Goal: Find contact information: Find contact information

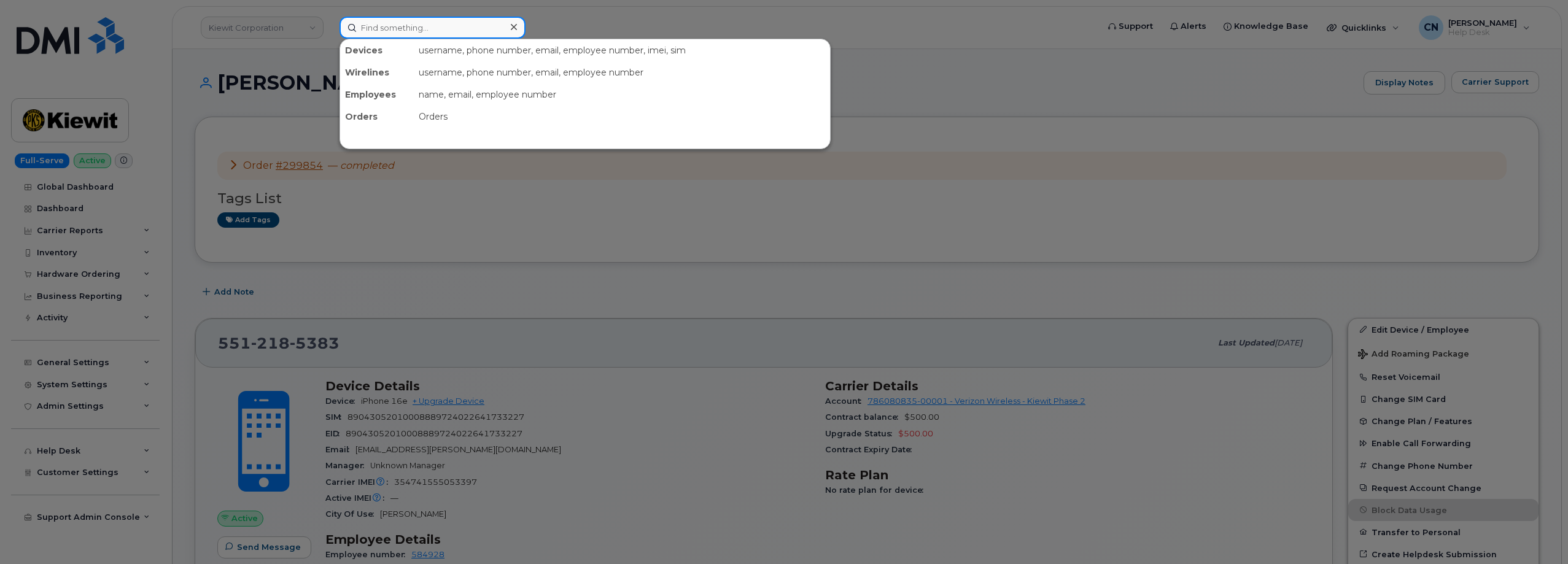
click at [401, 32] on input at bounding box center [432, 27] width 186 height 22
paste input "4374195677"
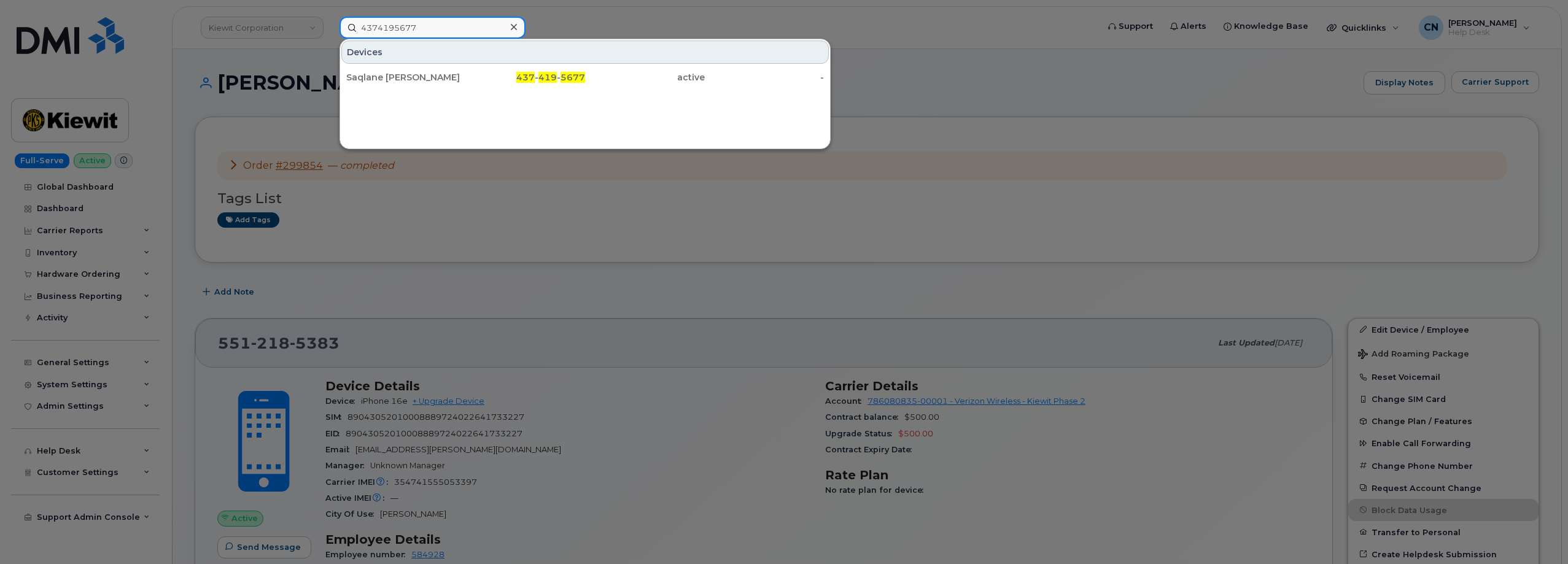
type input "4374195677"
click at [386, 77] on div "Saqlane [PERSON_NAME]" at bounding box center [406, 77] width 120 height 12
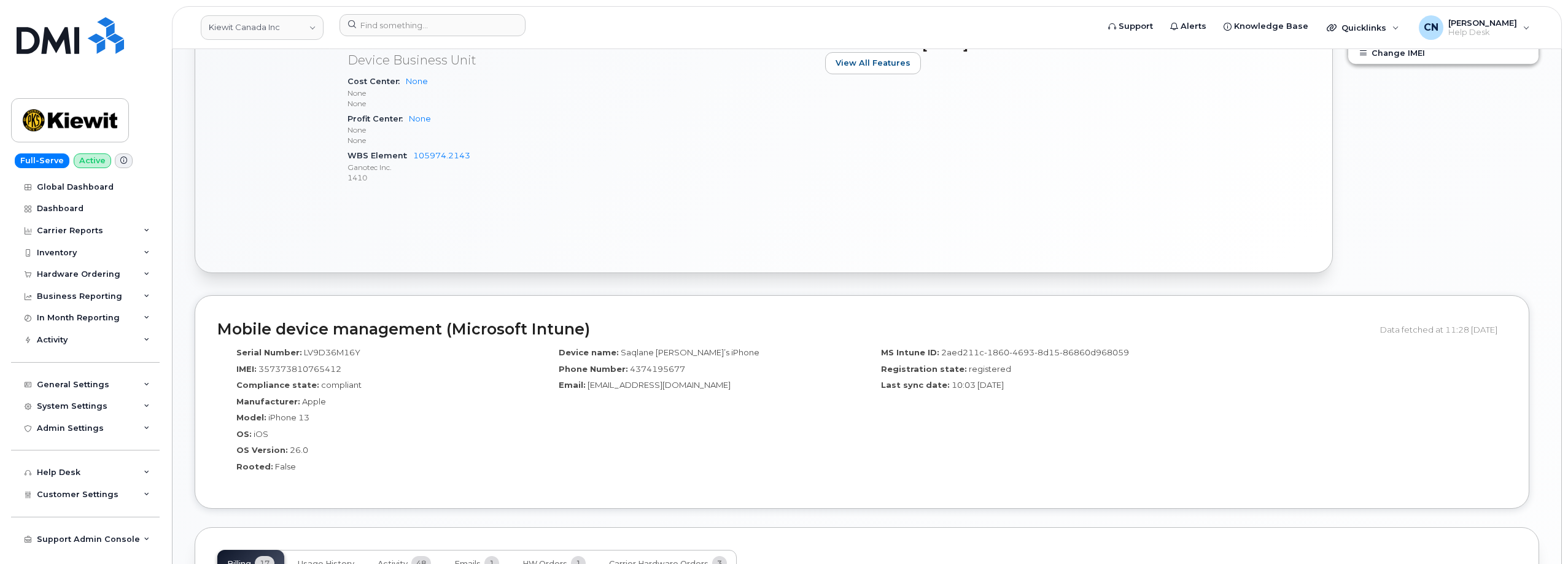
scroll to position [613, 0]
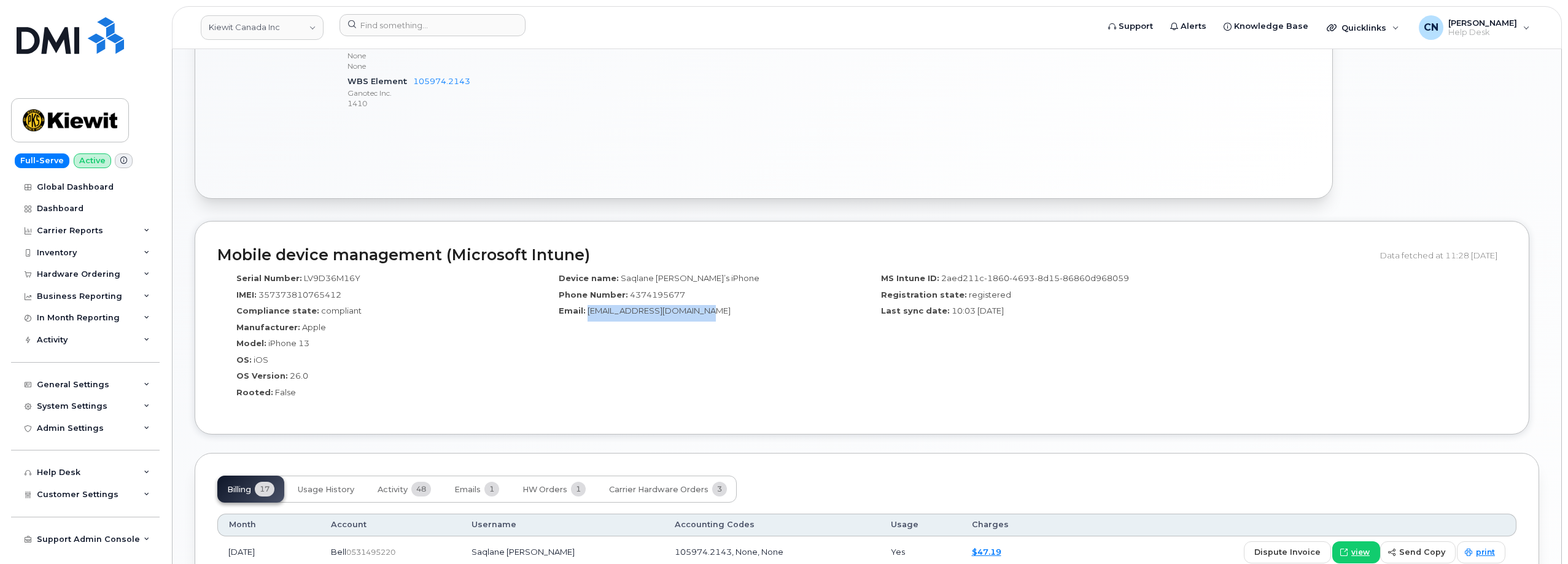
drag, startPoint x: 717, startPoint y: 314, endPoint x: 587, endPoint y: 317, distance: 130.0
click at [587, 317] on div "Email: [EMAIL_ADDRESS][DOMAIN_NAME]" at bounding box center [700, 313] width 304 height 16
copy span "[EMAIL_ADDRESS][DOMAIN_NAME]"
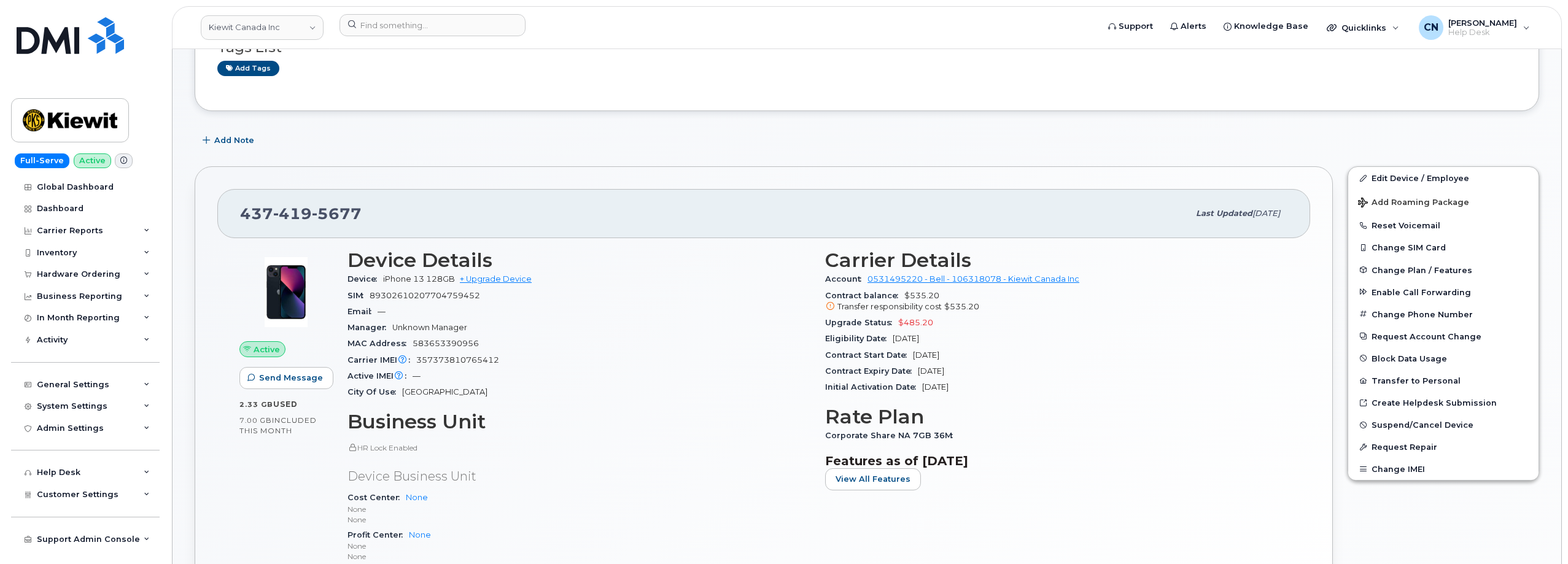
scroll to position [123, 0]
click at [397, 38] on div at bounding box center [714, 27] width 770 height 27
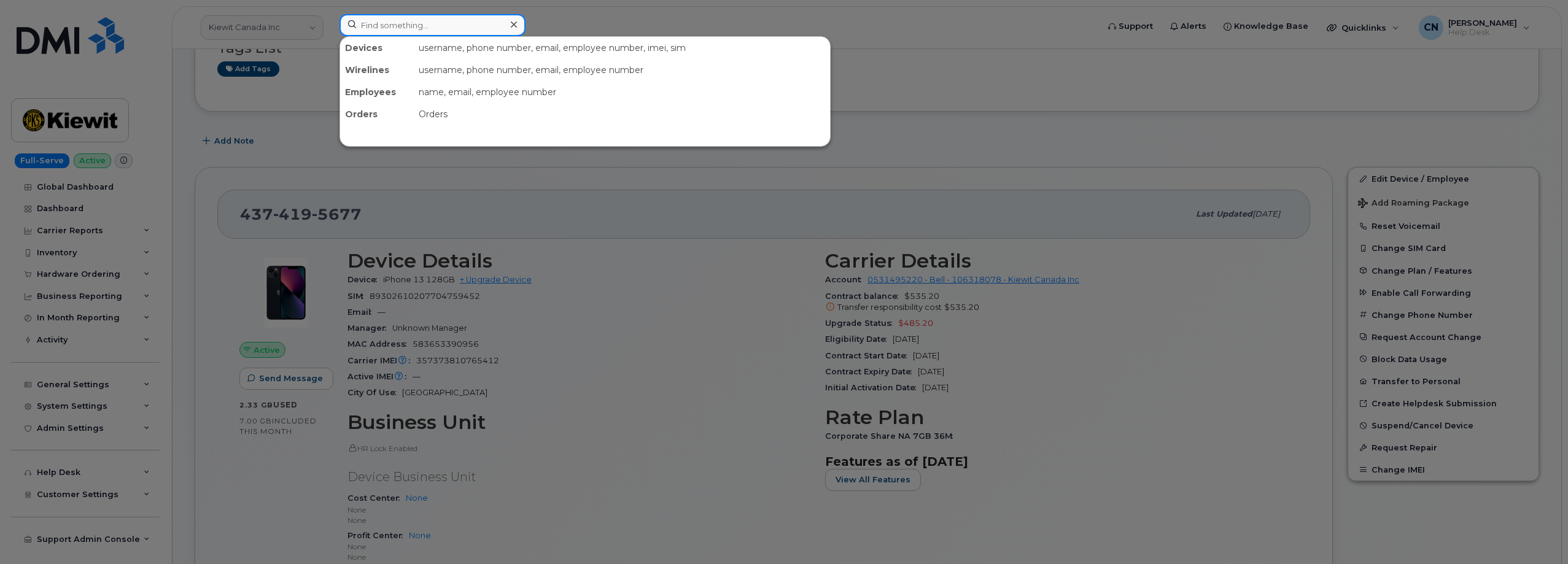
click at [400, 34] on input at bounding box center [432, 25] width 186 height 22
paste input "3652927688"
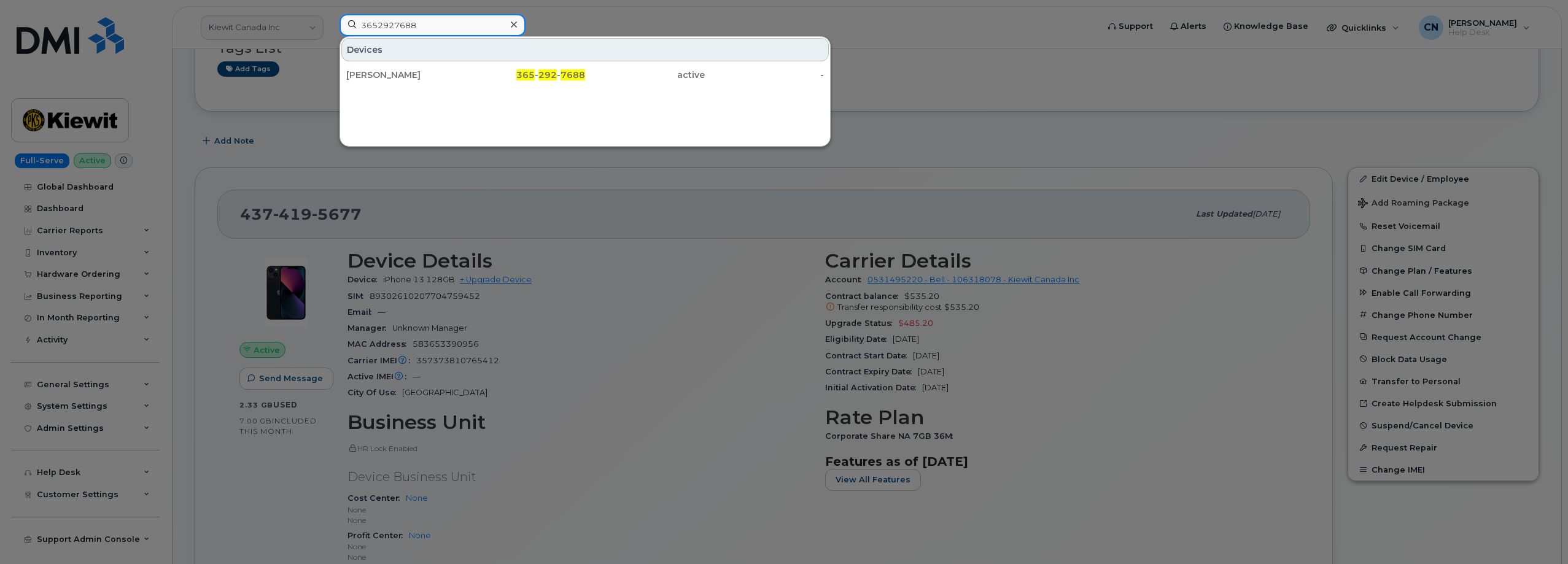
type input "3652927688"
click at [386, 72] on div "Darwin Villeneuve" at bounding box center [406, 74] width 120 height 12
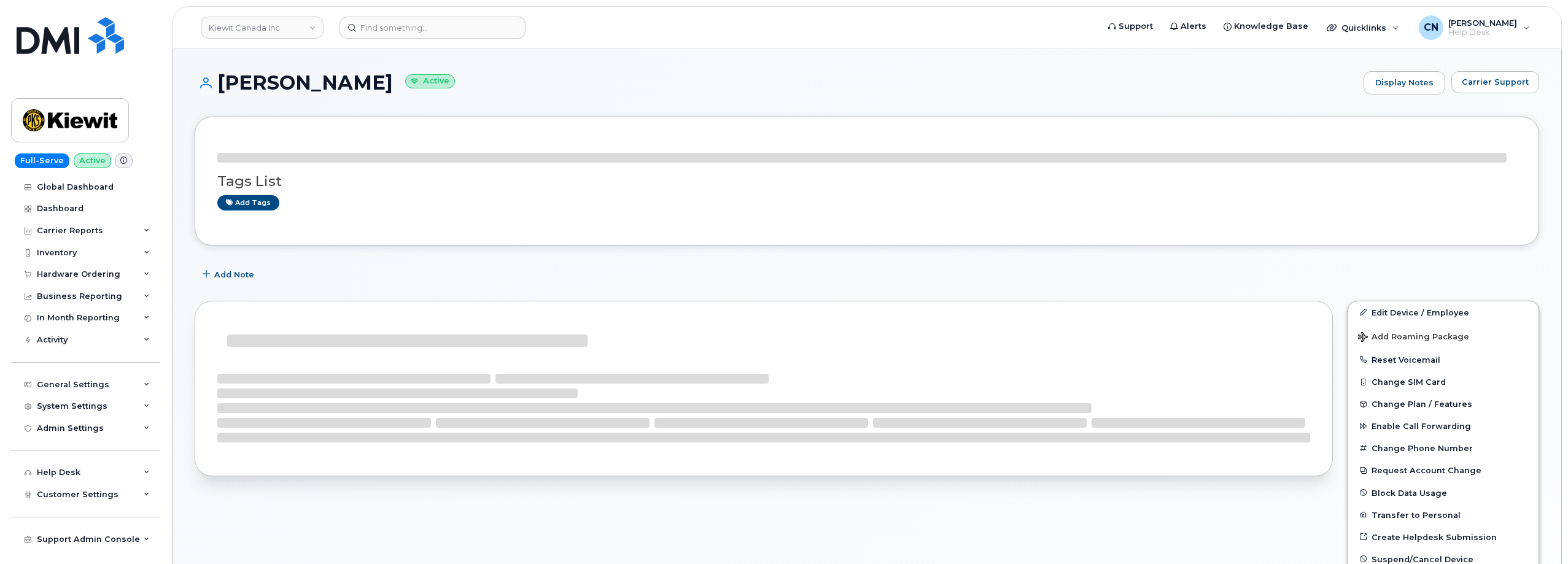
click at [349, 86] on h1 "Darwin Villeneuve Active" at bounding box center [776, 83] width 1162 height 21
copy h1 "Villeneuve"
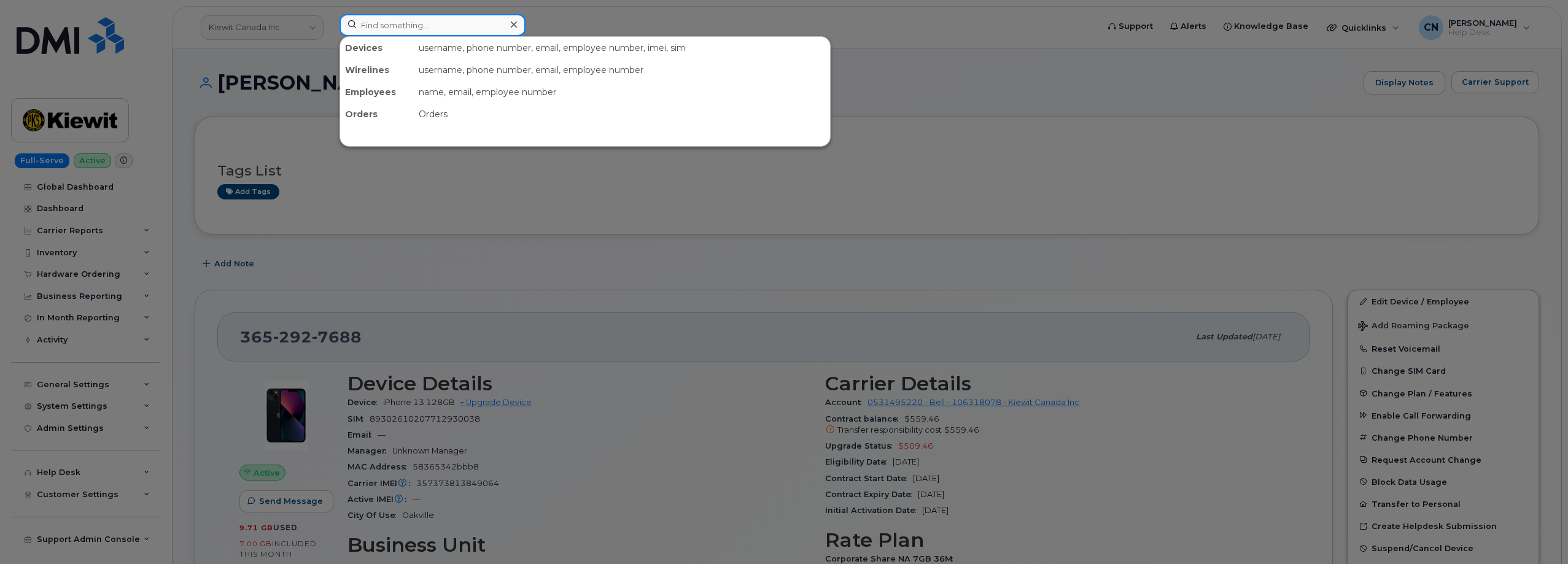
click at [369, 22] on input at bounding box center [432, 25] width 186 height 22
paste input "2066667543"
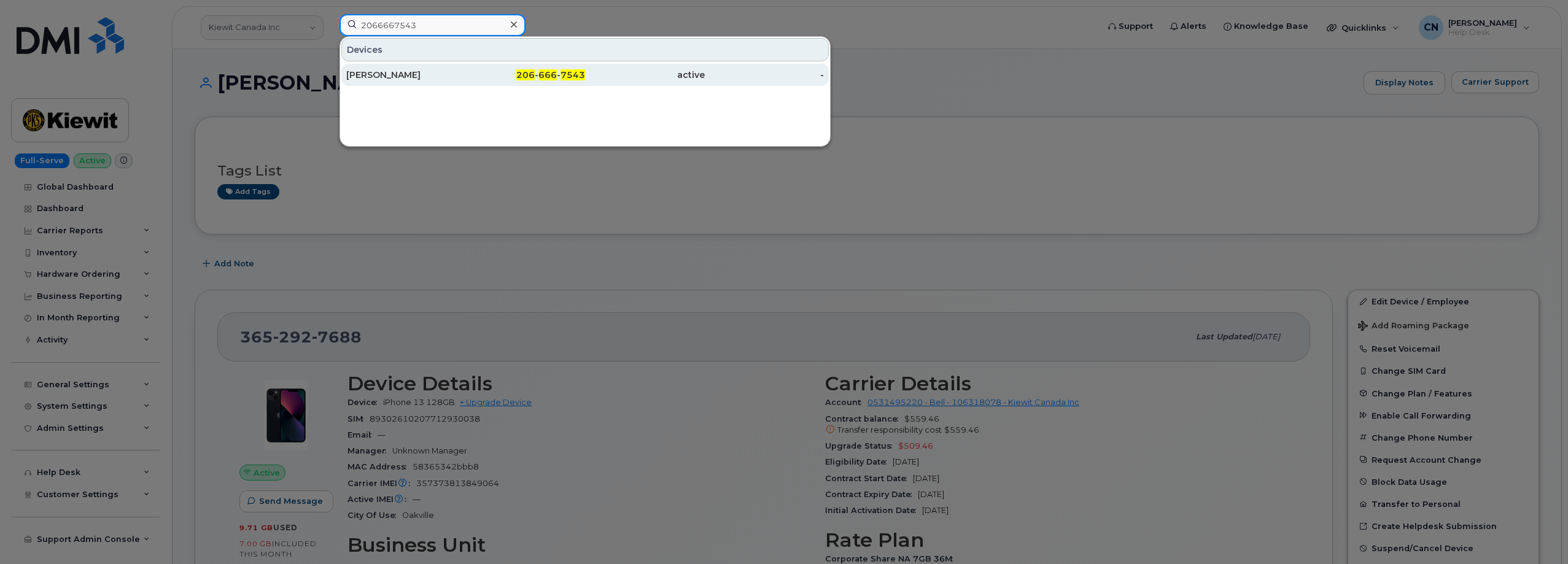
type input "2066667543"
click at [375, 77] on div "STEPHANIE HILL" at bounding box center [406, 74] width 120 height 12
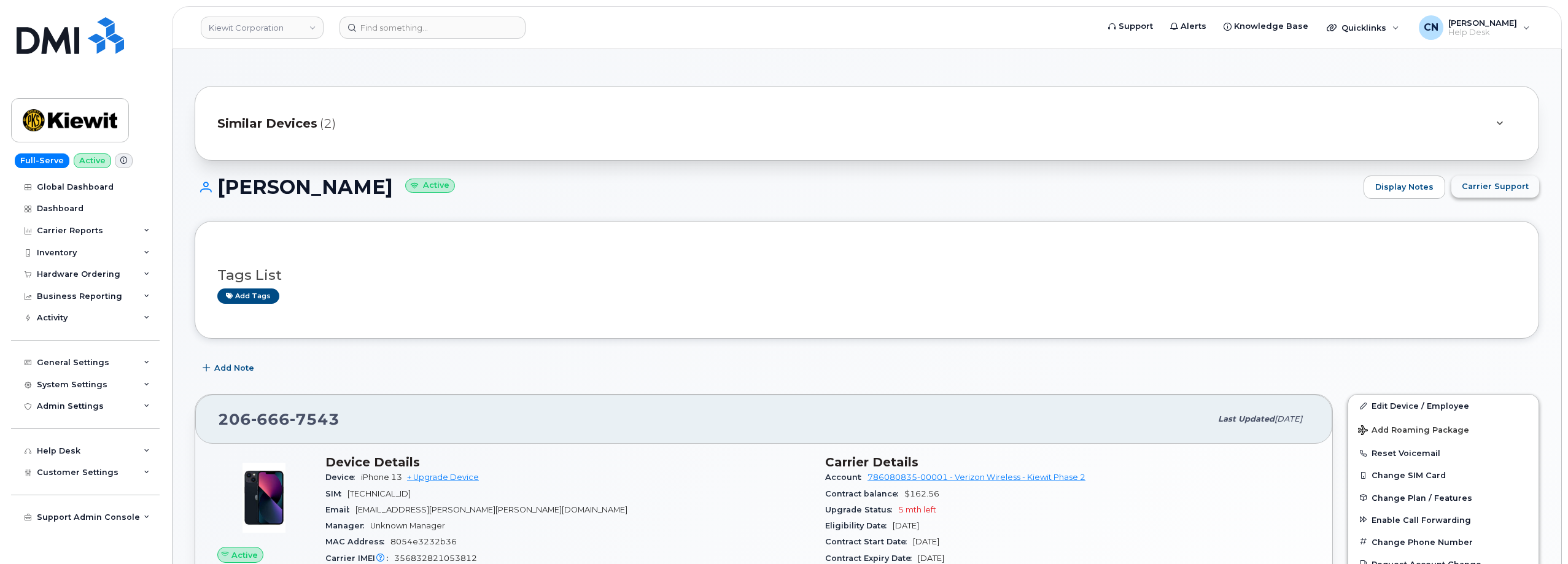
click at [1465, 187] on button "Carrier Support" at bounding box center [1495, 186] width 88 height 22
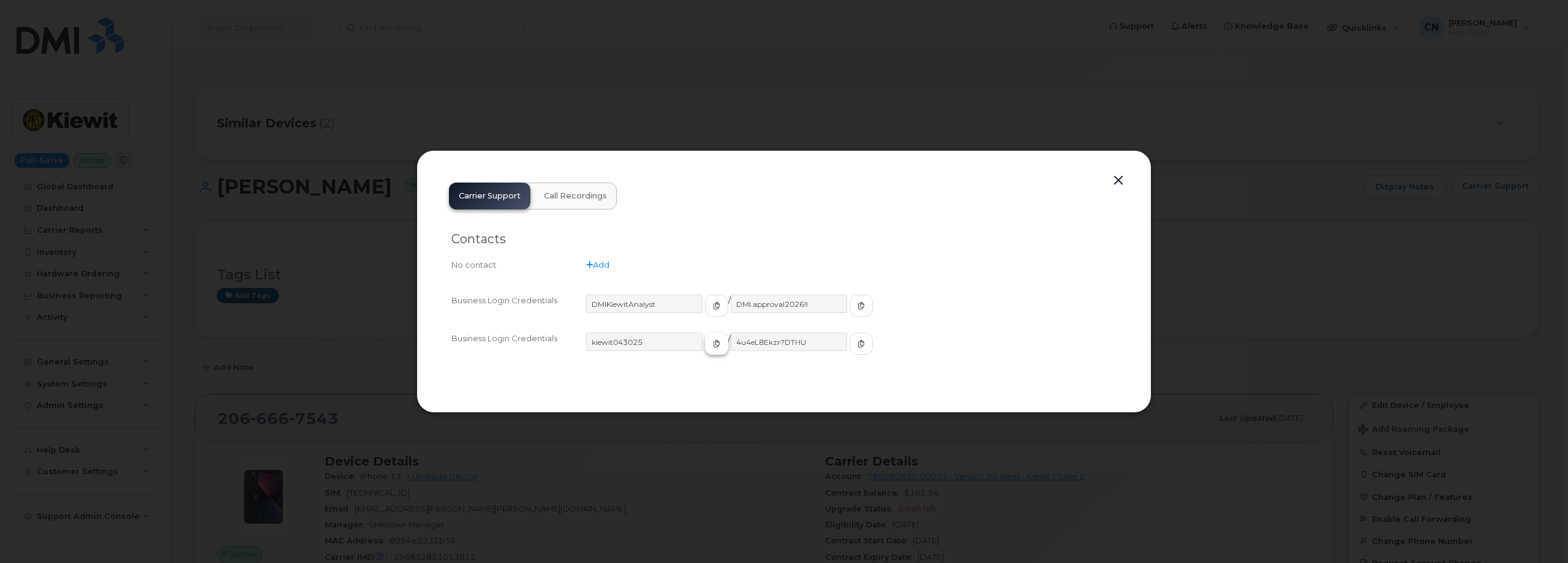
click at [705, 342] on button "button" at bounding box center [717, 343] width 23 height 22
click at [845, 340] on div "kiewit043025 / 4u4eL8Ekzr?DTHU" at bounding box center [851, 349] width 530 height 33
click at [841, 342] on div "kiewit043025 / 4u4eL8Ekzr?DTHU" at bounding box center [851, 349] width 530 height 33
click at [849, 343] on button "button" at bounding box center [860, 343] width 23 height 22
click at [1119, 176] on button "button" at bounding box center [1118, 181] width 18 height 17
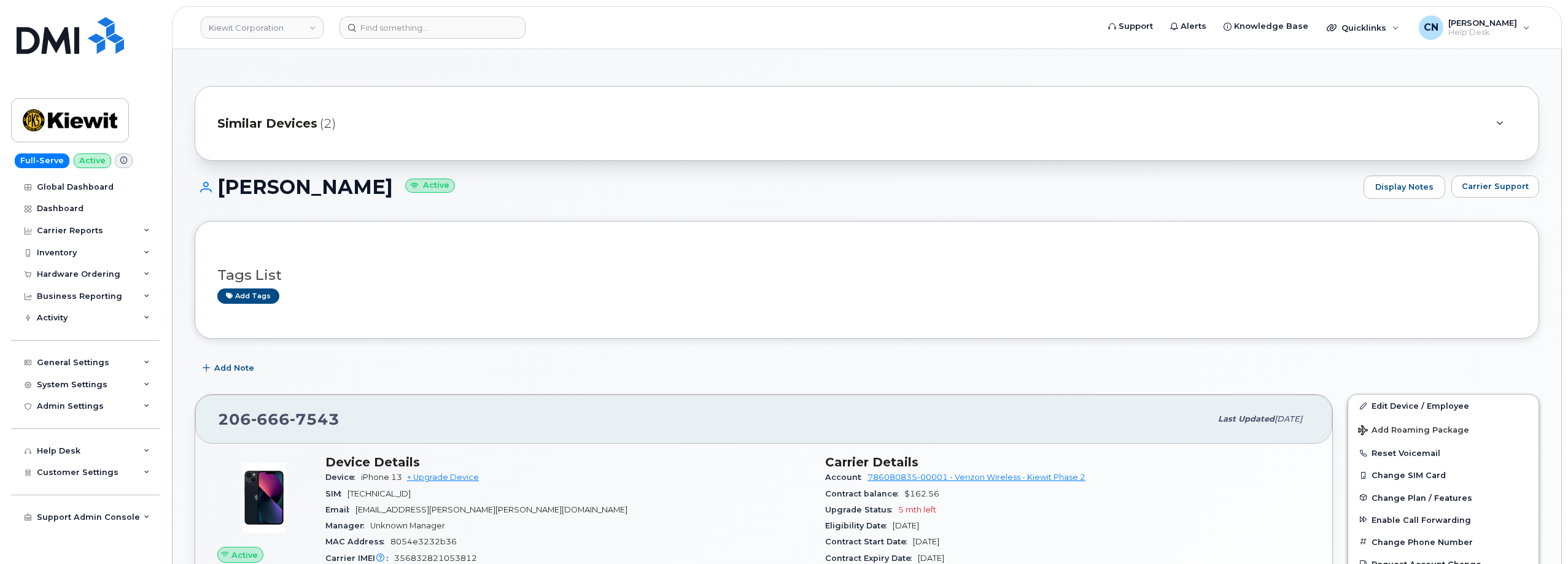
drag, startPoint x: 386, startPoint y: 195, endPoint x: 222, endPoint y: 181, distance: 164.6
click at [222, 181] on h1 "STEPHANIE HILL Active" at bounding box center [776, 187] width 1162 height 21
copy h1 "STEPHANIE HILL"
drag, startPoint x: 319, startPoint y: 408, endPoint x: 197, endPoint y: 418, distance: 122.4
click at [198, 419] on div "206 666 7543 Last updated Sep 10, 2025" at bounding box center [764, 419] width 1137 height 49
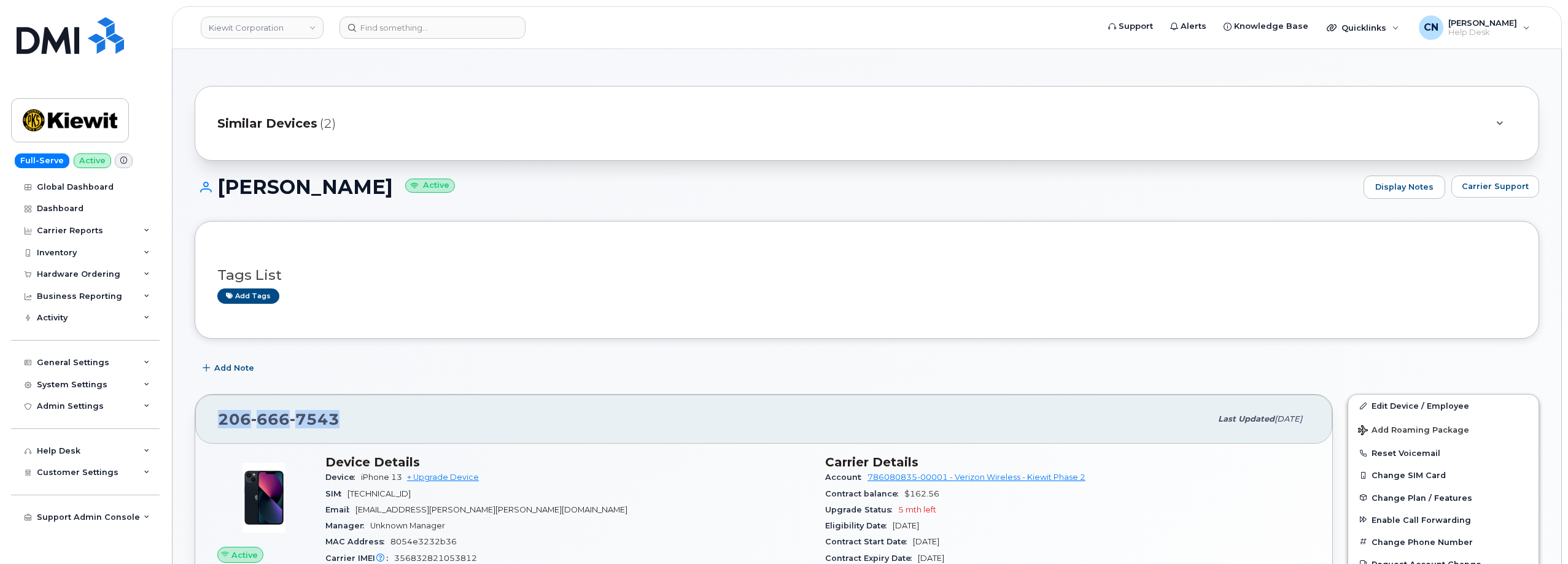
copy span "206 666 7543"
drag, startPoint x: 1099, startPoint y: 471, endPoint x: 822, endPoint y: 482, distance: 277.2
copy div "Account 786080835-00001 - Verizon Wireless - Kiewit Phase 2"
